Goal: Feedback & Contribution: Leave review/rating

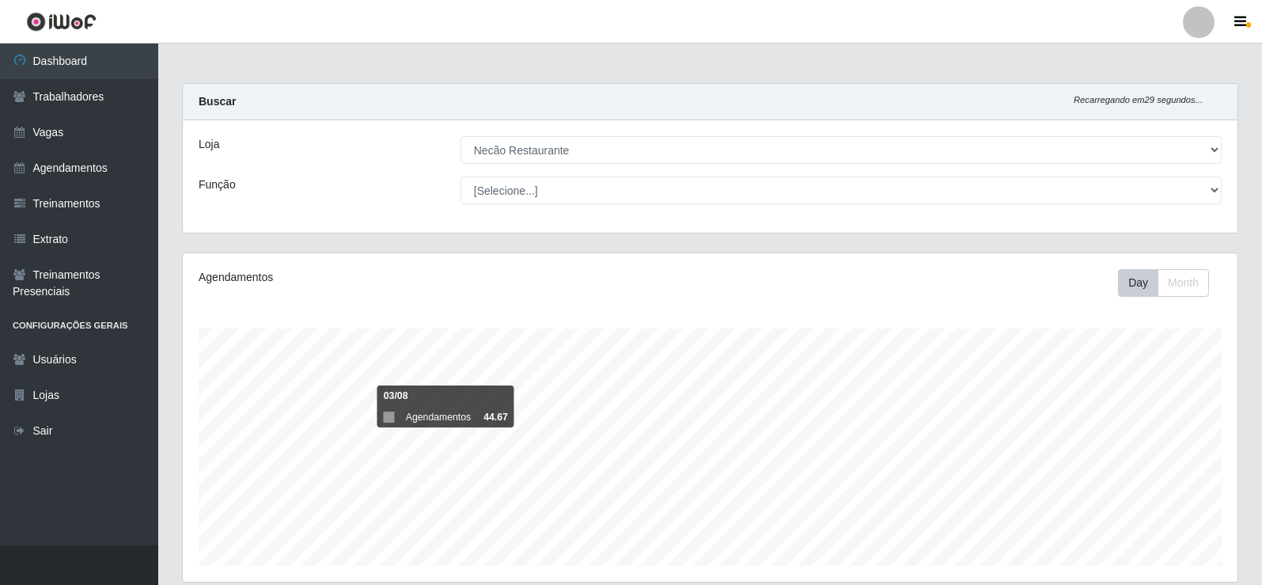
select select "334"
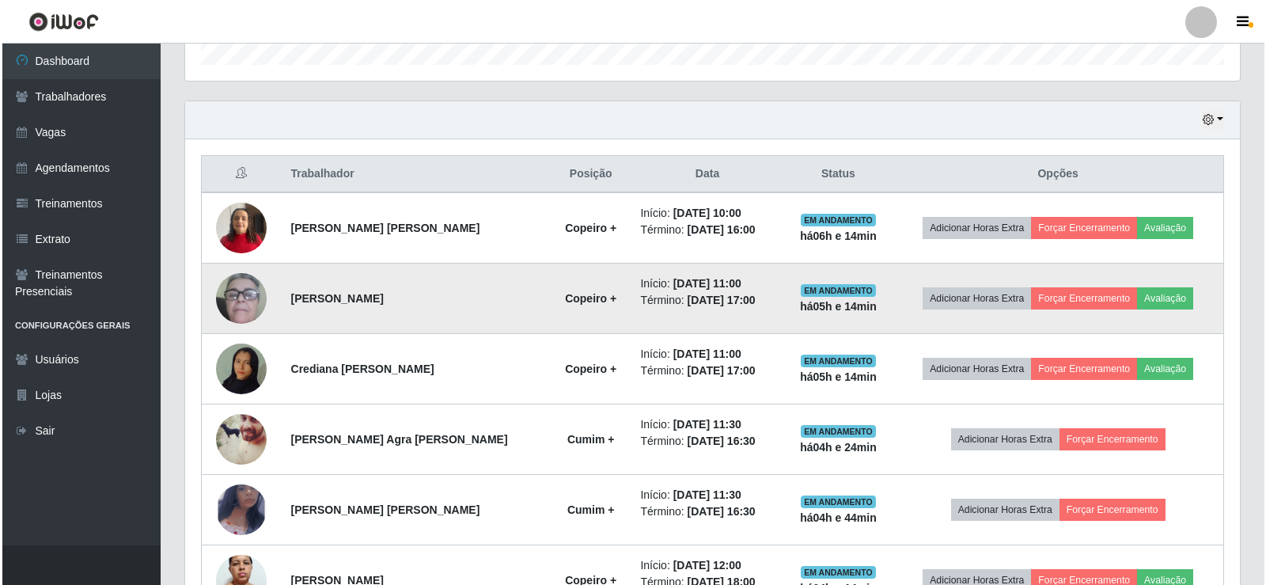
scroll to position [607, 0]
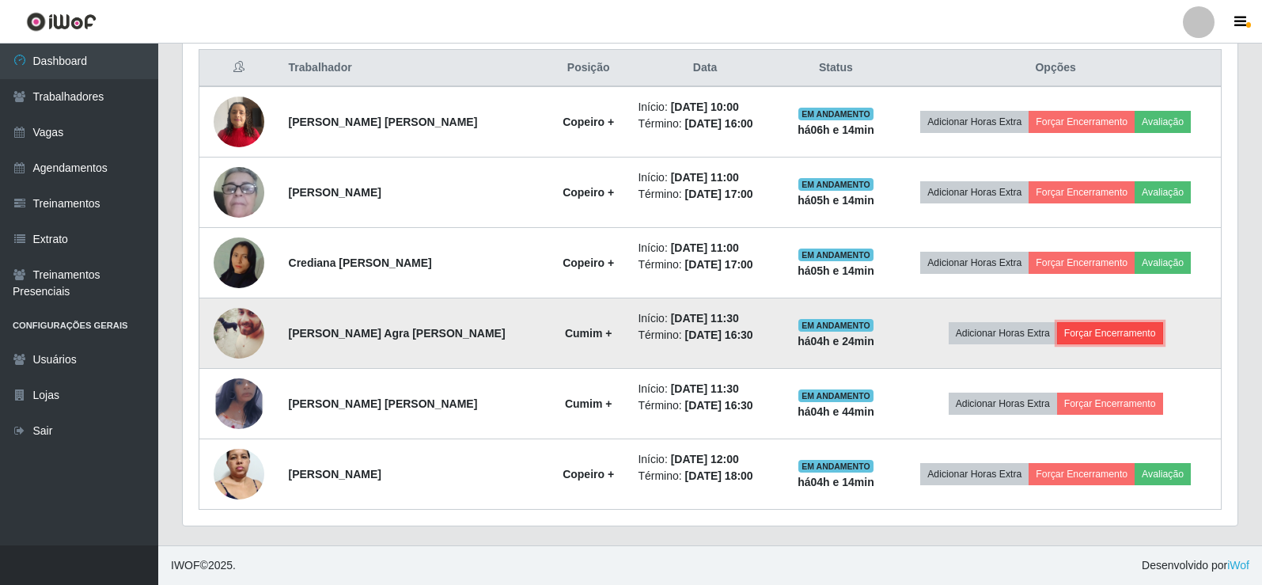
click at [1136, 330] on button "Forçar Encerramento" at bounding box center [1110, 333] width 106 height 22
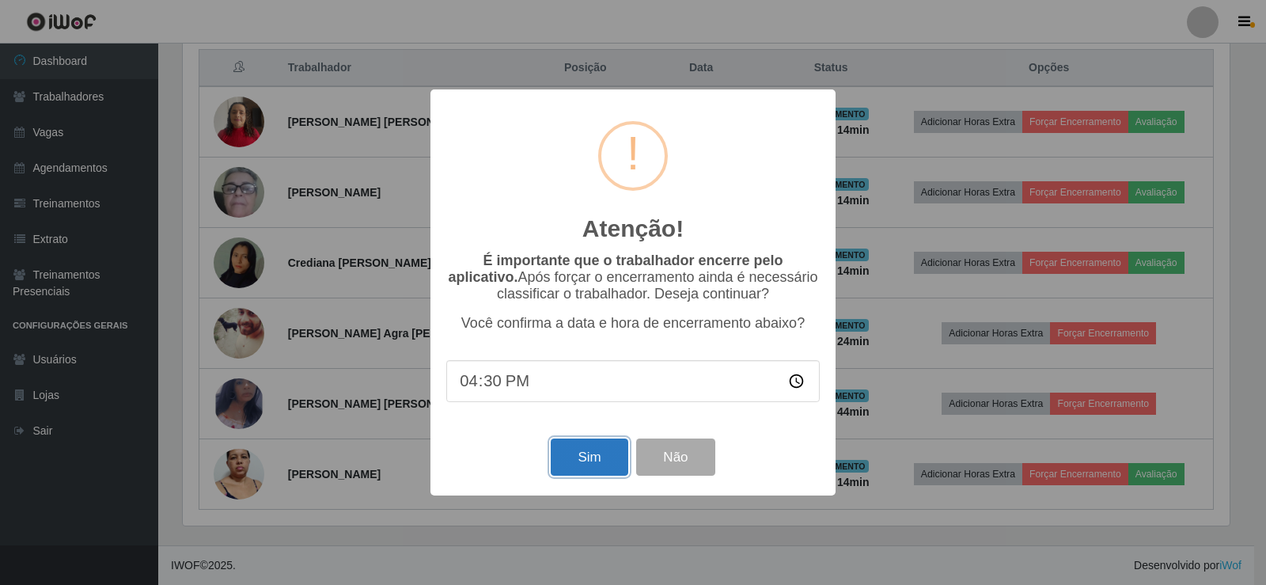
click at [613, 464] on button "Sim" at bounding box center [589, 456] width 77 height 37
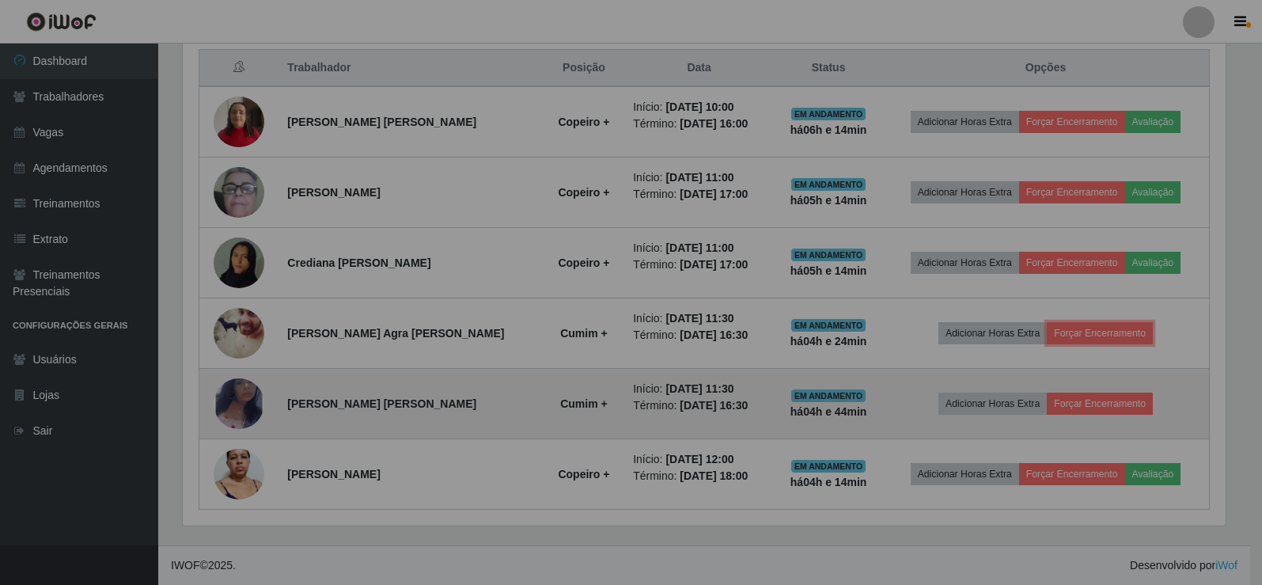
scroll to position [328, 1054]
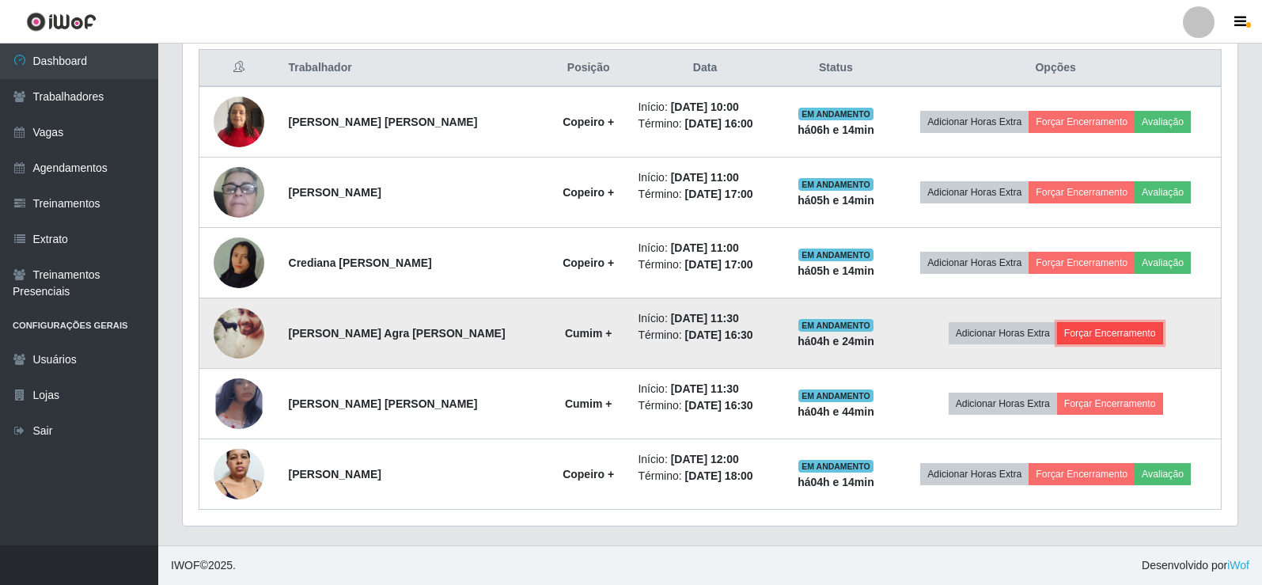
click at [1119, 329] on button "Forçar Encerramento" at bounding box center [1110, 333] width 106 height 22
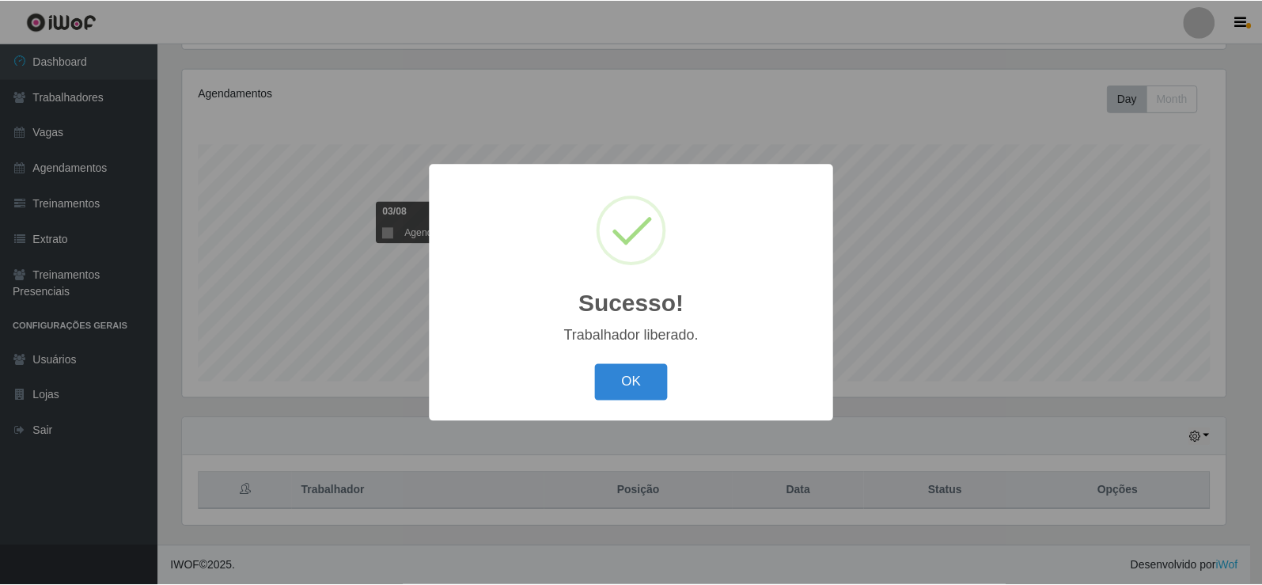
scroll to position [184, 0]
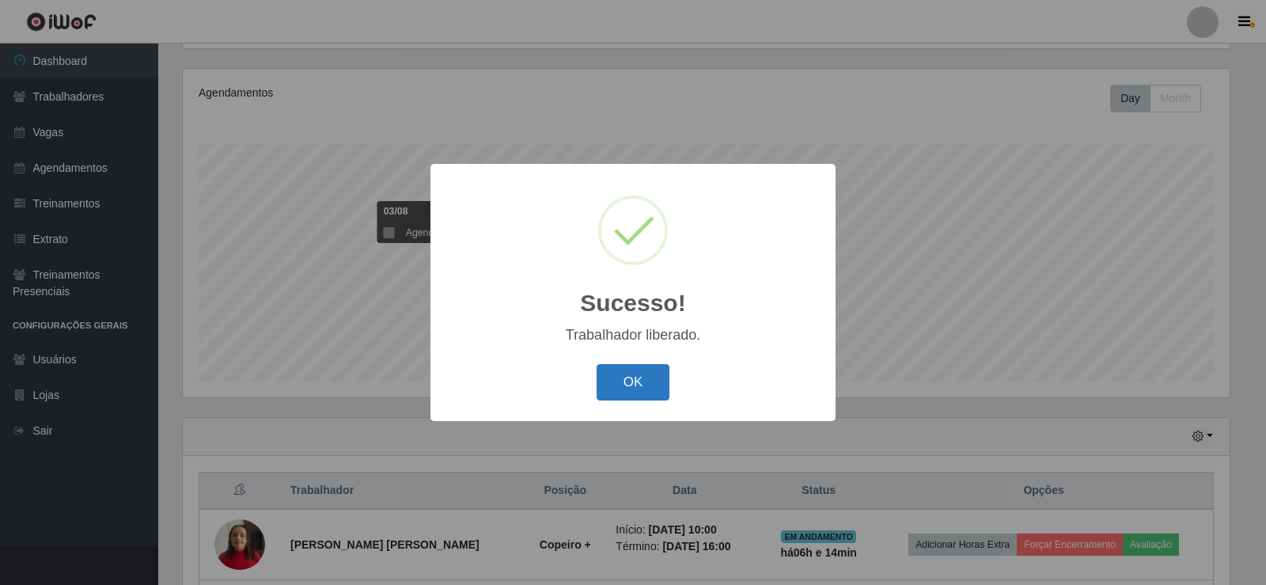
click at [631, 382] on button "OK" at bounding box center [633, 382] width 74 height 37
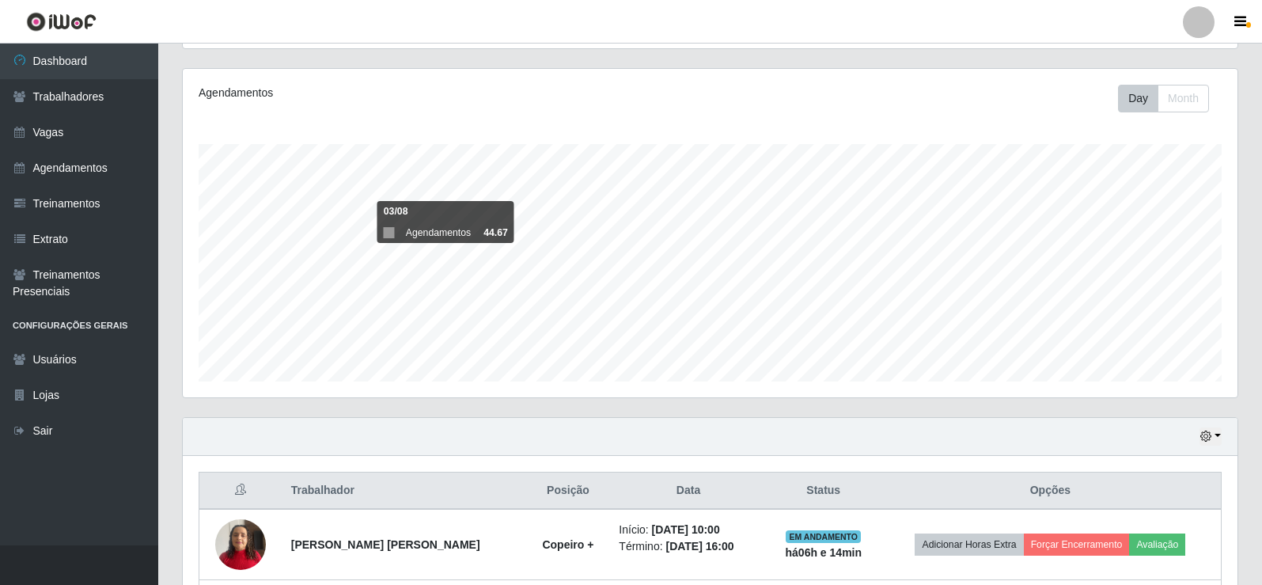
scroll to position [501, 0]
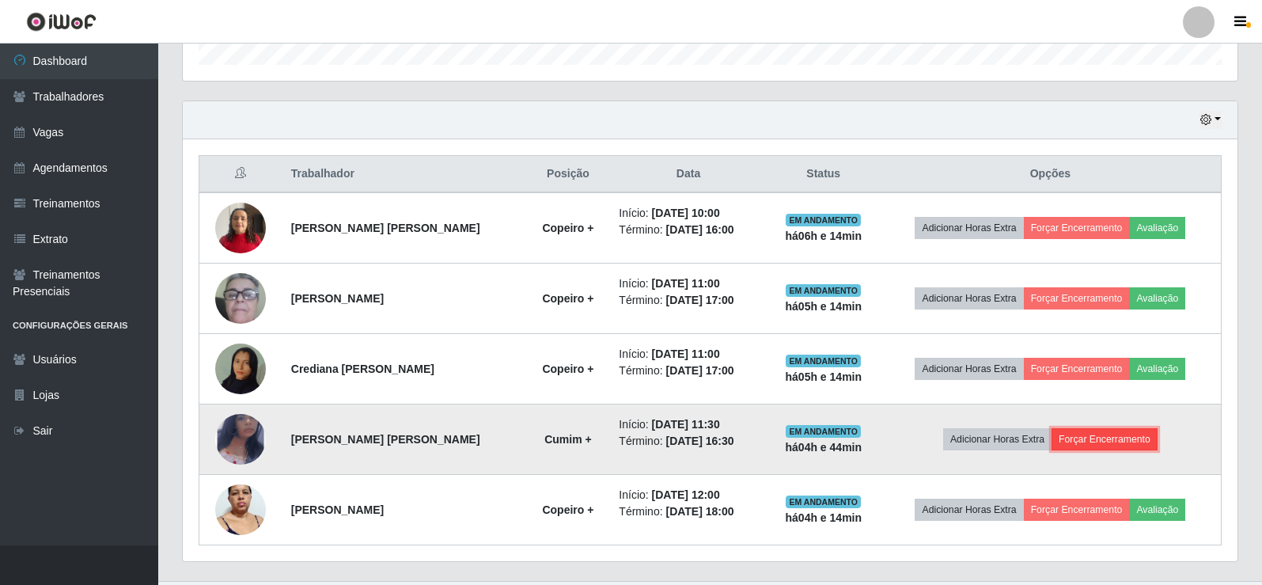
click at [1133, 434] on button "Forçar Encerramento" at bounding box center [1104, 439] width 106 height 22
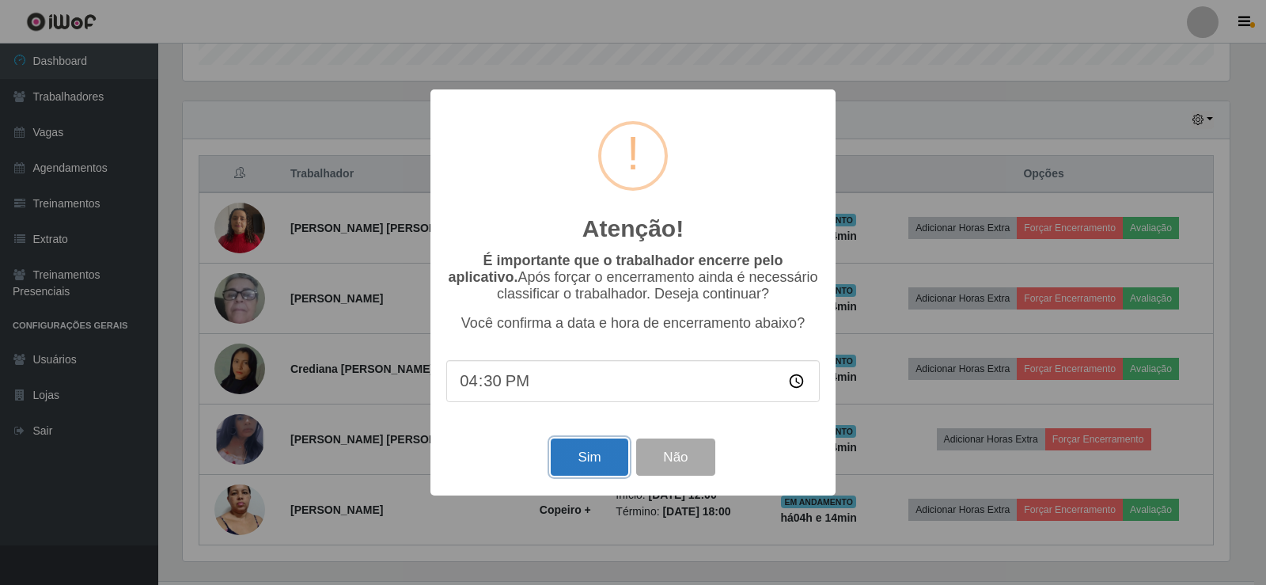
click at [569, 448] on button "Sim" at bounding box center [589, 456] width 77 height 37
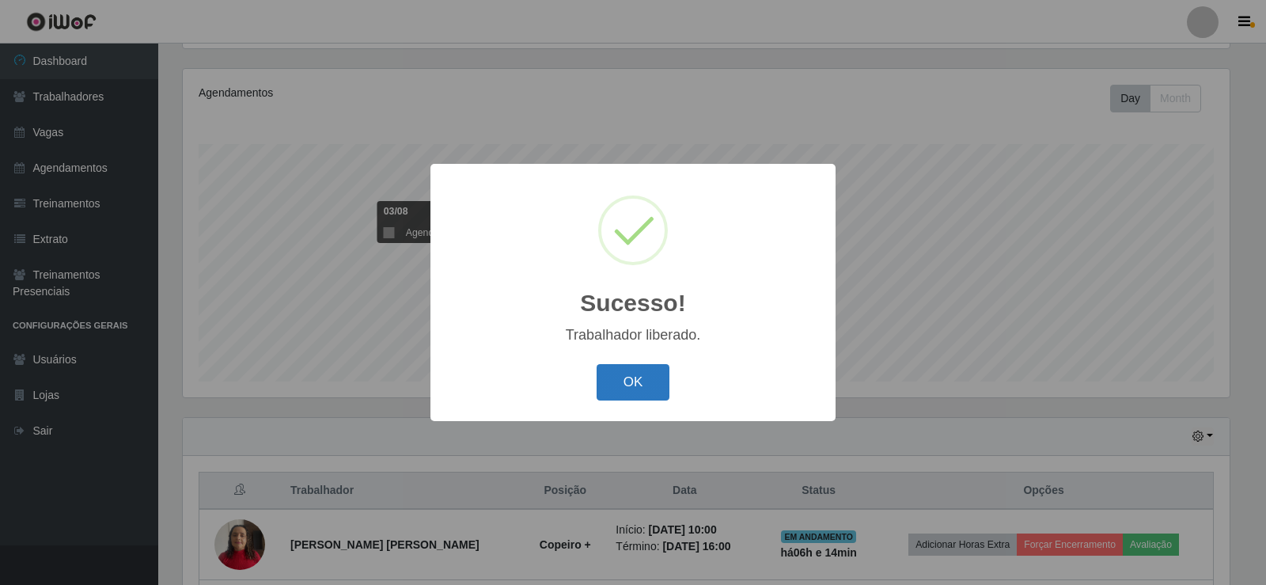
click at [666, 395] on button "OK" at bounding box center [633, 382] width 74 height 37
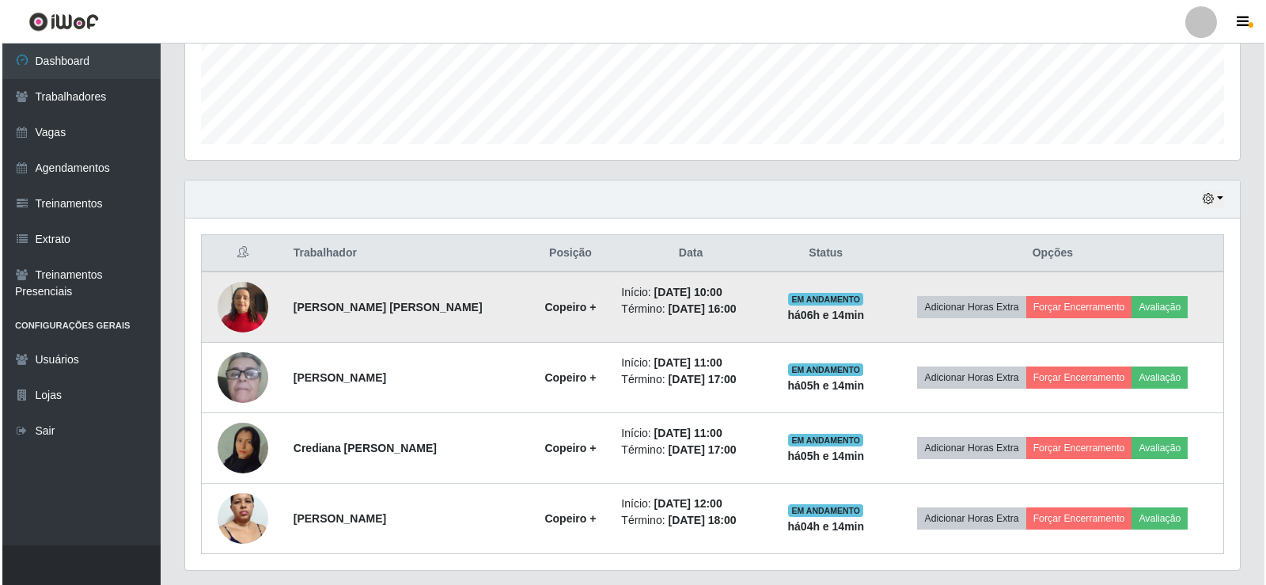
scroll to position [466, 0]
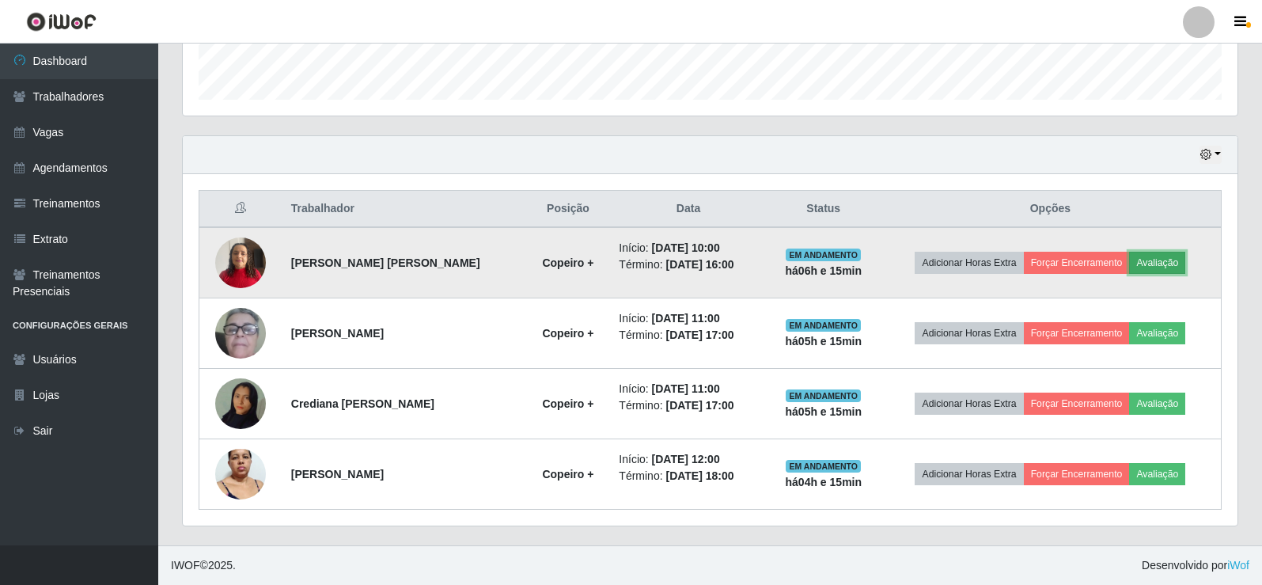
click at [1152, 268] on button "Avaliação" at bounding box center [1157, 263] width 56 height 22
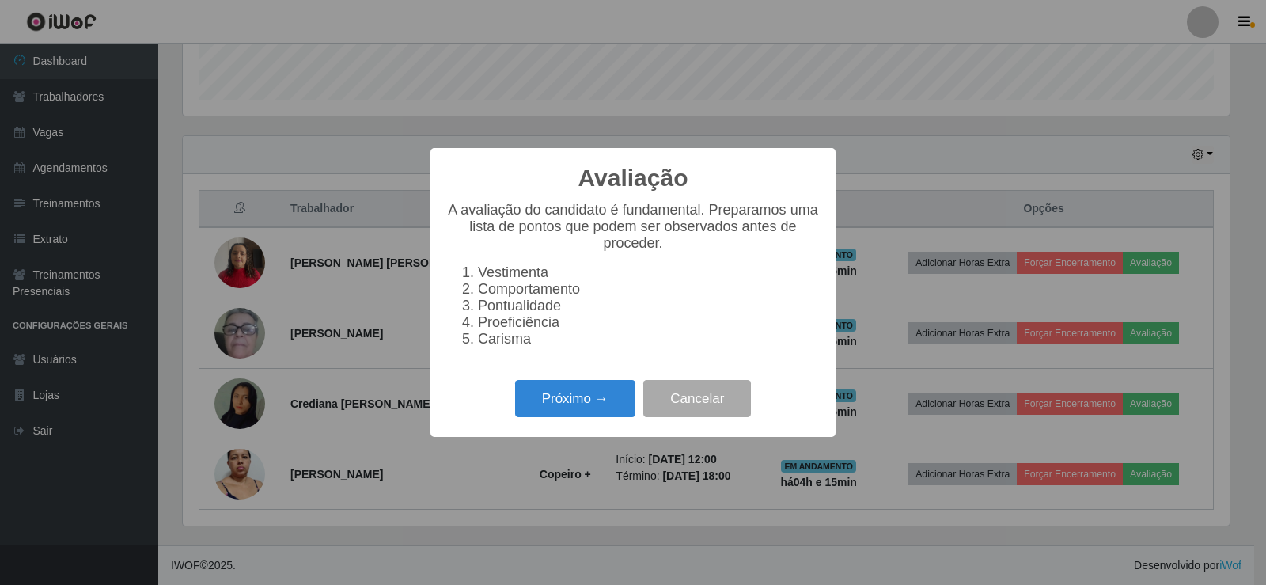
scroll to position [328, 1046]
click at [614, 417] on button "Próximo →" at bounding box center [575, 398] width 120 height 37
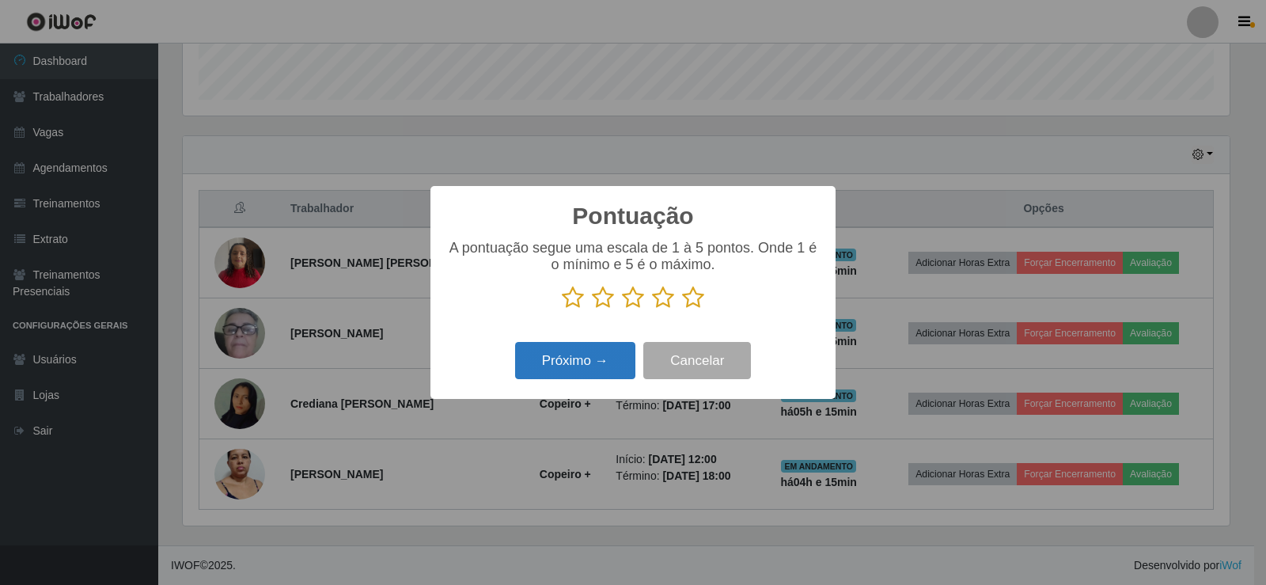
scroll to position [790627, 789909]
drag, startPoint x: 687, startPoint y: 315, endPoint x: 691, endPoint y: 304, distance: 12.0
click at [687, 313] on div "A pontuação segue uma escala de 1 à 5 pontos. Onde 1 é o mínimo e 5 é o máximo." at bounding box center [632, 281] width 373 height 82
click at [691, 303] on icon at bounding box center [693, 298] width 22 height 24
click at [682, 309] on input "radio" at bounding box center [682, 309] width 0 height 0
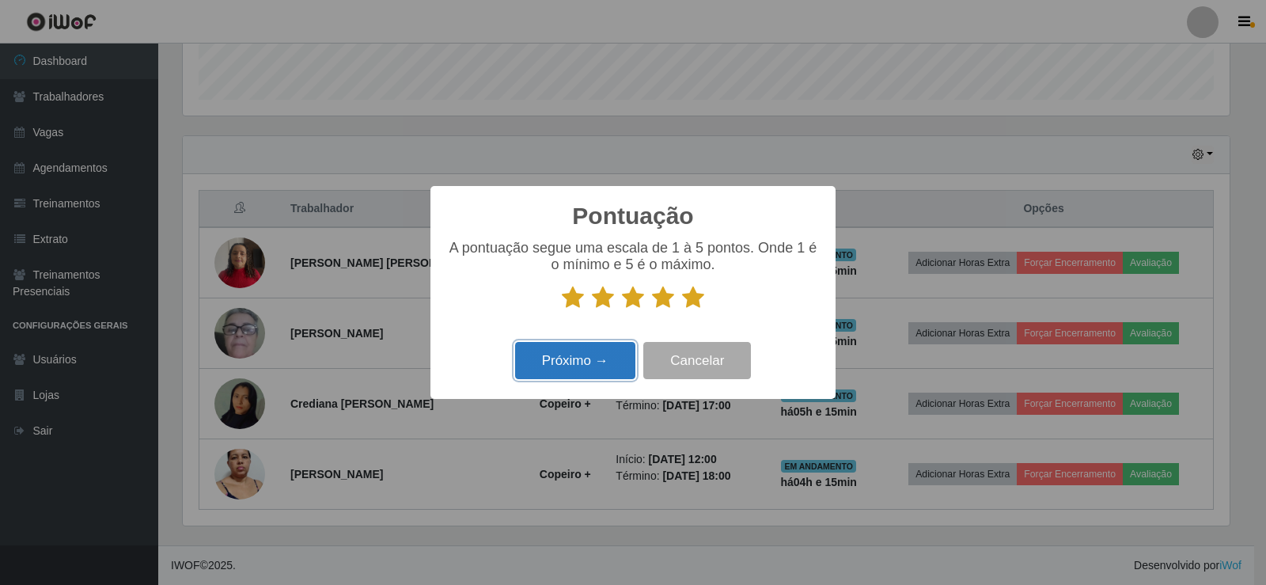
click at [582, 368] on button "Próximo →" at bounding box center [575, 360] width 120 height 37
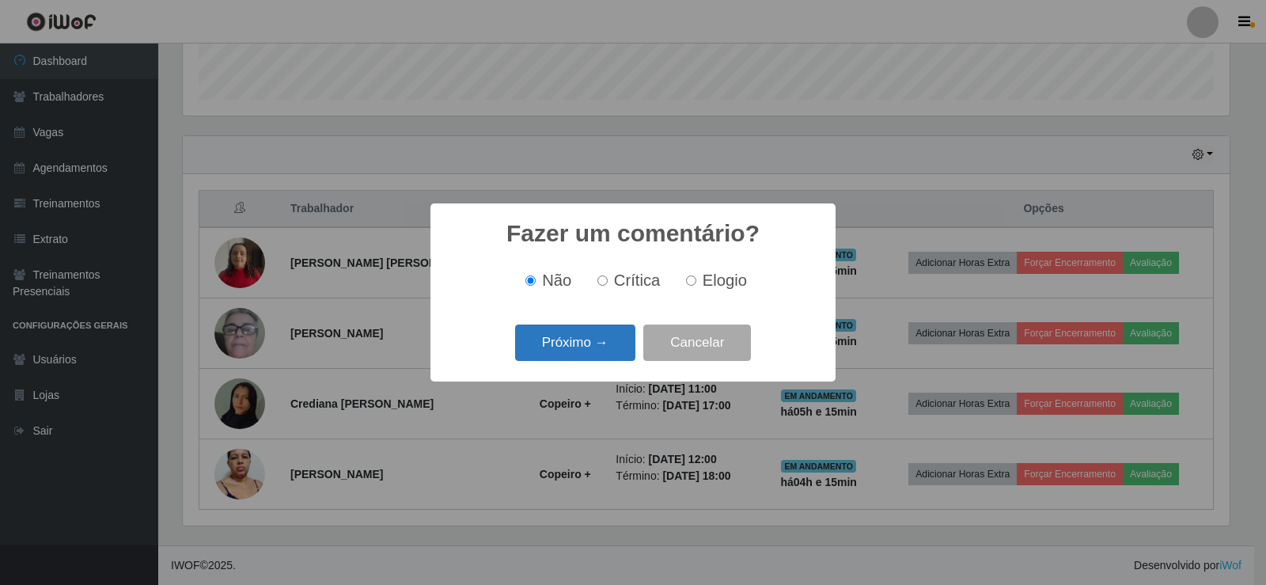
click at [593, 351] on button "Próximo →" at bounding box center [575, 342] width 120 height 37
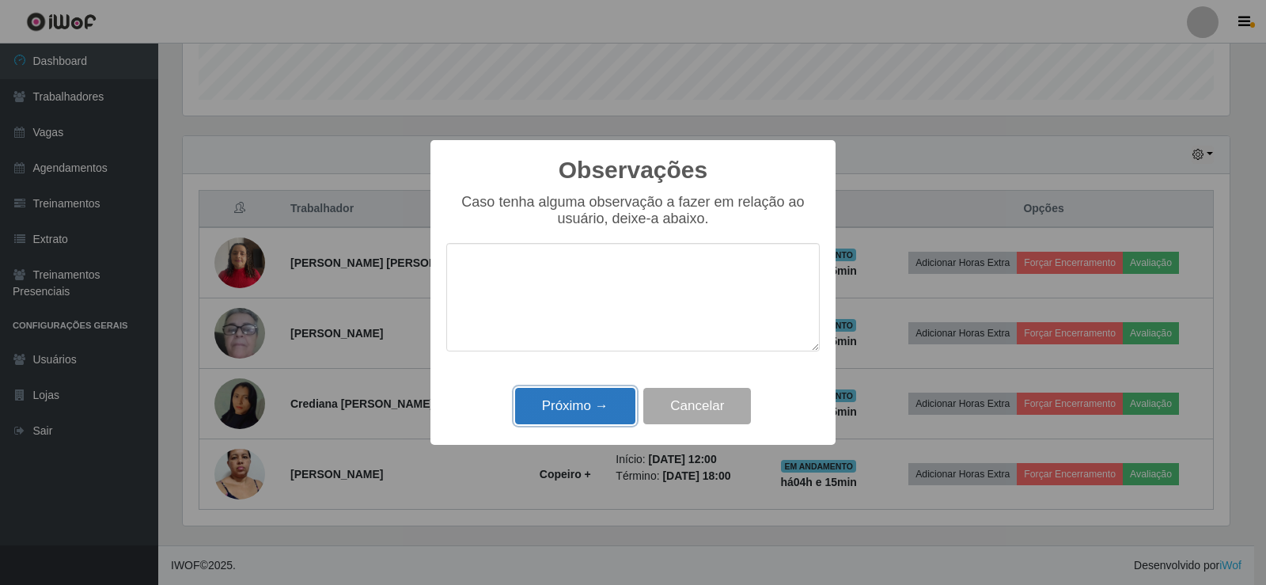
click at [609, 393] on button "Próximo →" at bounding box center [575, 406] width 120 height 37
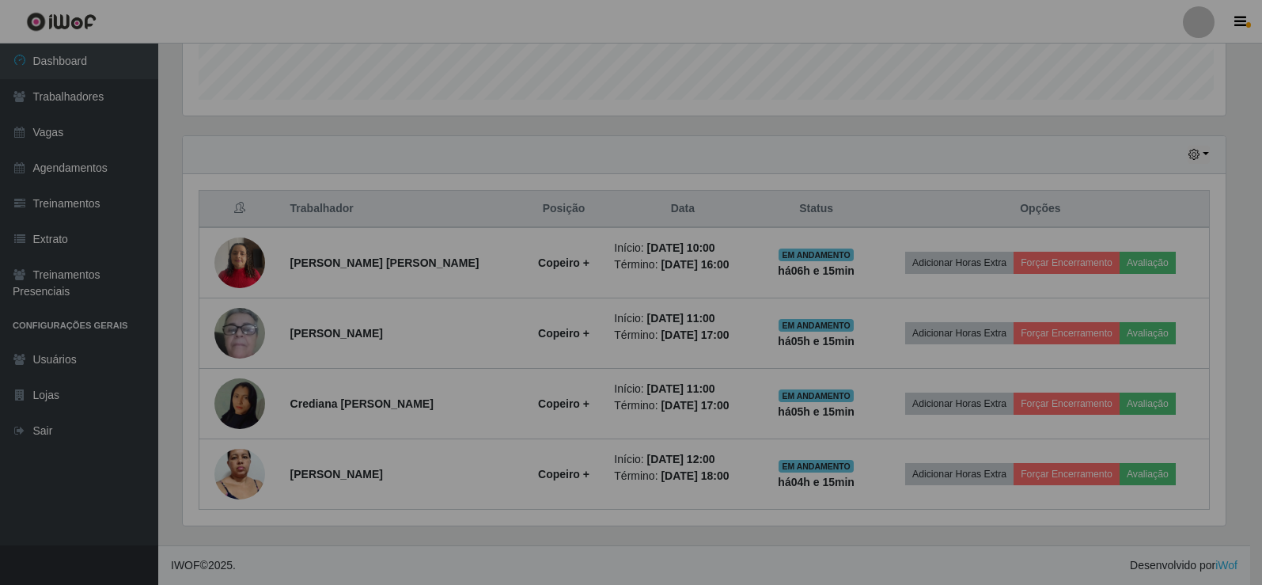
scroll to position [328, 1054]
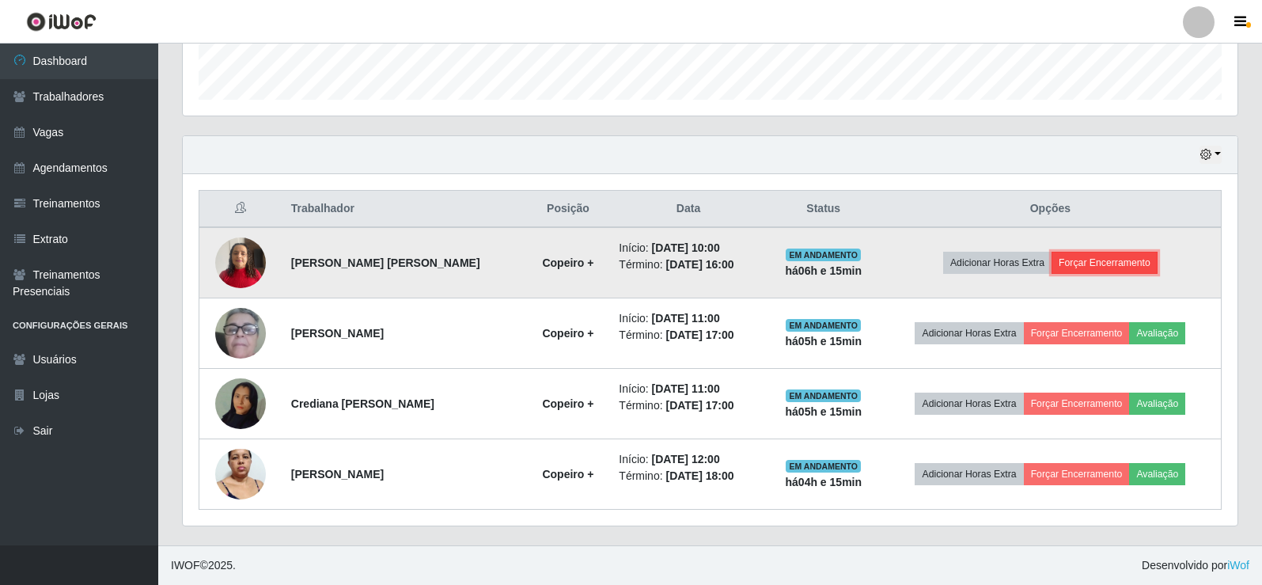
click at [1072, 263] on button "Forçar Encerramento" at bounding box center [1104, 263] width 106 height 22
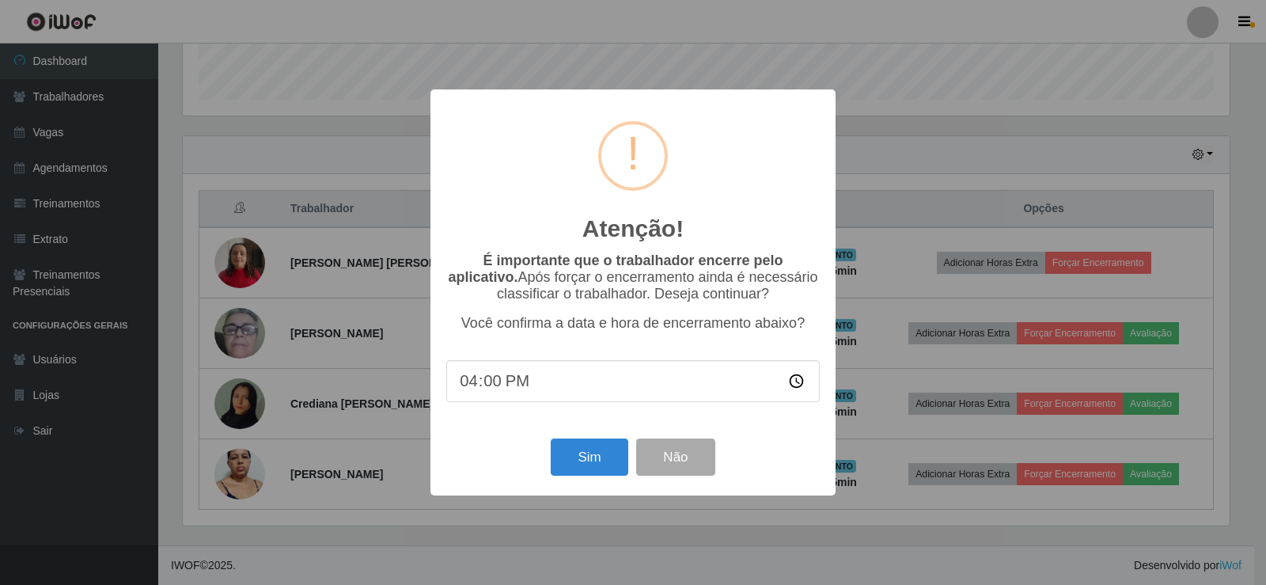
click at [585, 495] on div "Atenção! × É importante que o trabalhador encerre pelo aplicativo. Após forçar …" at bounding box center [632, 292] width 405 height 406
drag, startPoint x: 588, startPoint y: 485, endPoint x: 590, endPoint y: 474, distance: 11.2
click at [588, 483] on div "Atenção! × É importante que o trabalhador encerre pelo aplicativo. Após forçar …" at bounding box center [632, 292] width 405 height 406
click at [590, 474] on button "Sim" at bounding box center [589, 456] width 77 height 37
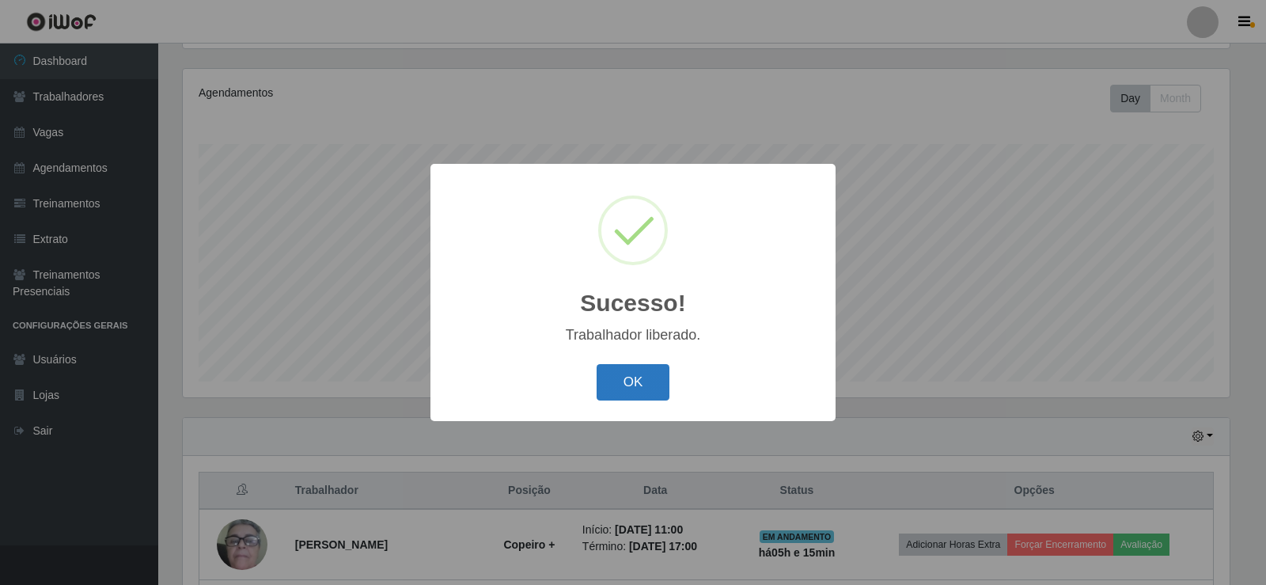
click at [646, 393] on button "OK" at bounding box center [633, 382] width 74 height 37
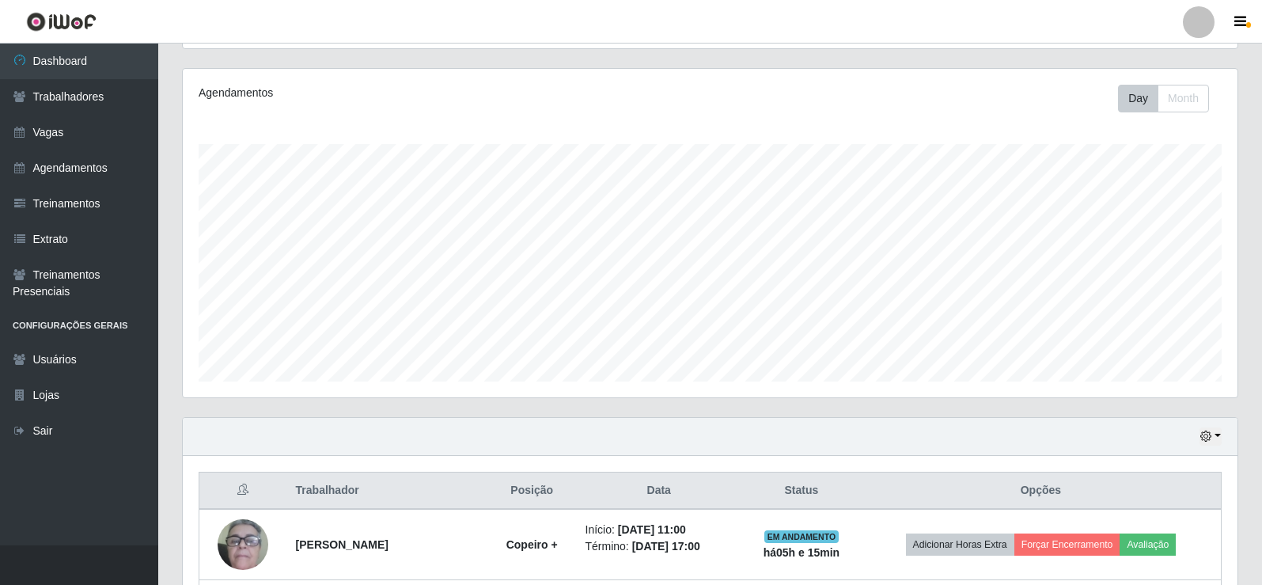
scroll to position [395, 0]
